Goal: Information Seeking & Learning: Check status

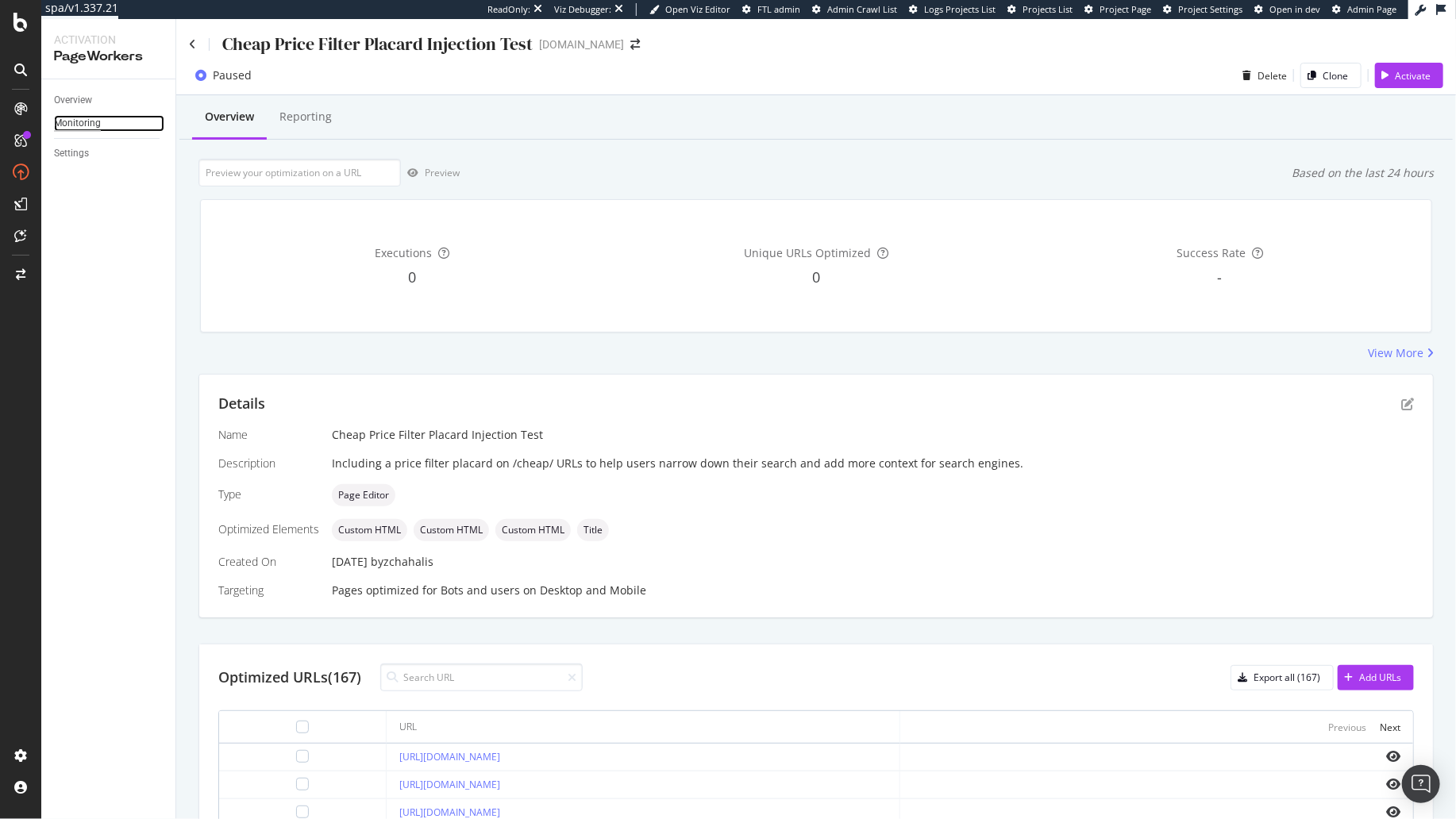
click at [87, 120] on div "Monitoring" at bounding box center [77, 123] width 46 height 17
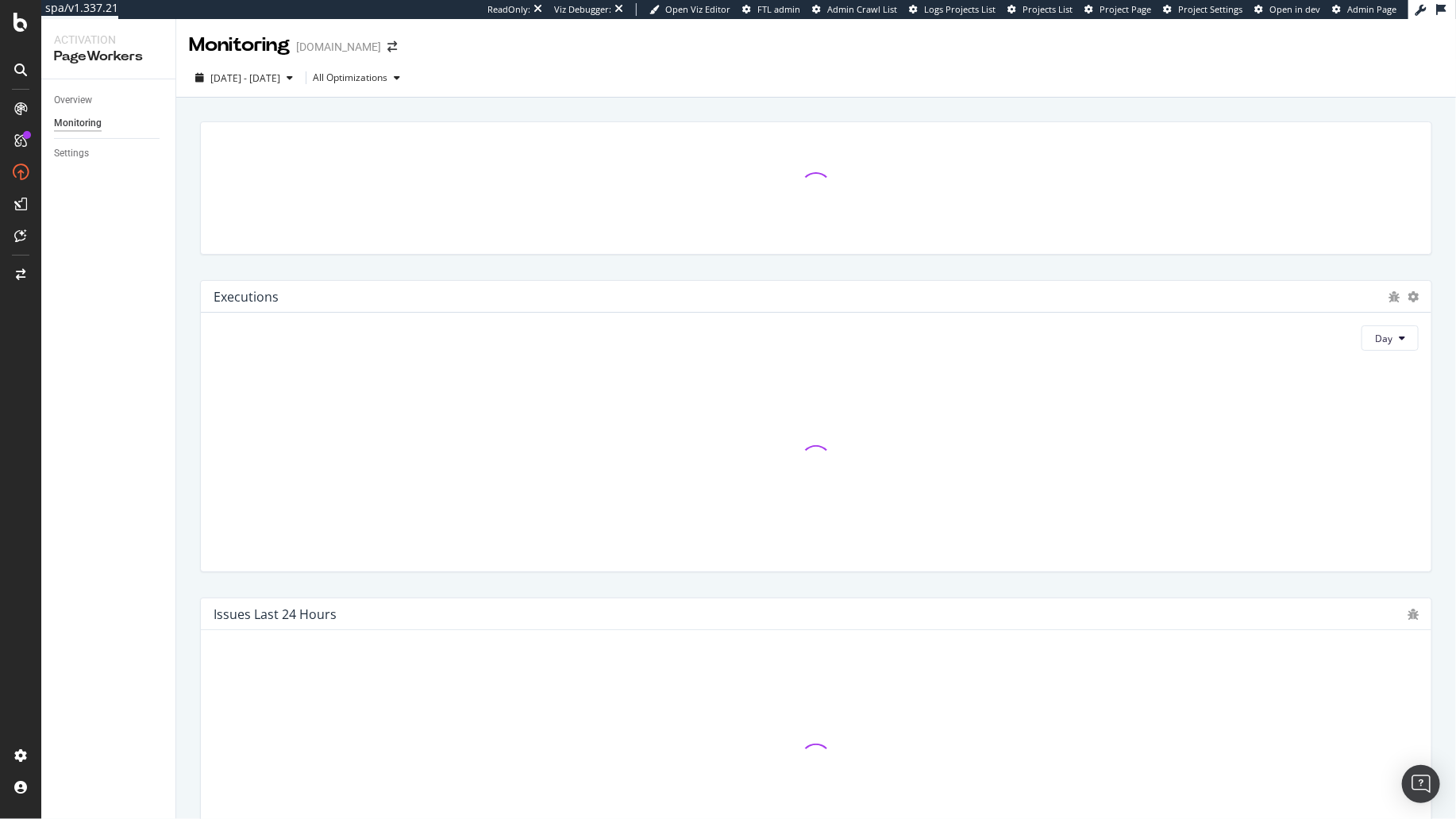
click at [141, 395] on div "Overview Monitoring Settings" at bounding box center [108, 449] width 134 height 740
click at [325, 111] on div at bounding box center [816, 188] width 1251 height 159
drag, startPoint x: 180, startPoint y: 228, endPoint x: 111, endPoint y: 237, distance: 69.6
click at [167, 228] on div "Activation PageWorkers Overview Monitoring Settings Monitoring [DOMAIN_NAME] [D…" at bounding box center [748, 419] width 1414 height 800
